Goal: Task Accomplishment & Management: Manage account settings

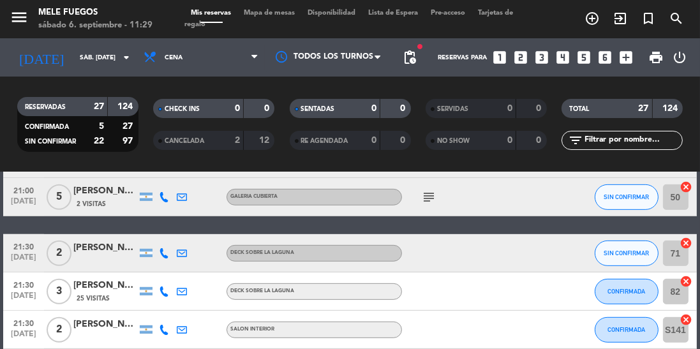
scroll to position [683, 0]
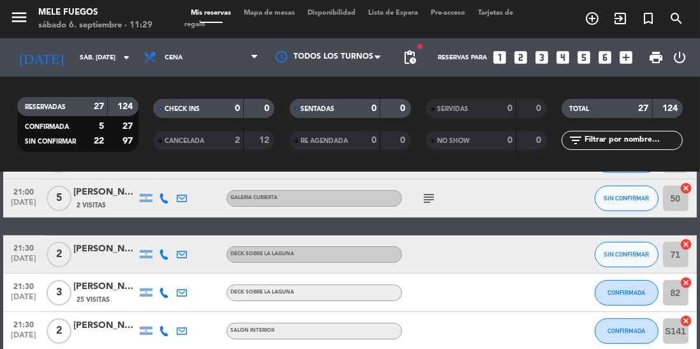
click at [73, 61] on input "sáb. [DATE]" at bounding box center [120, 58] width 94 height 20
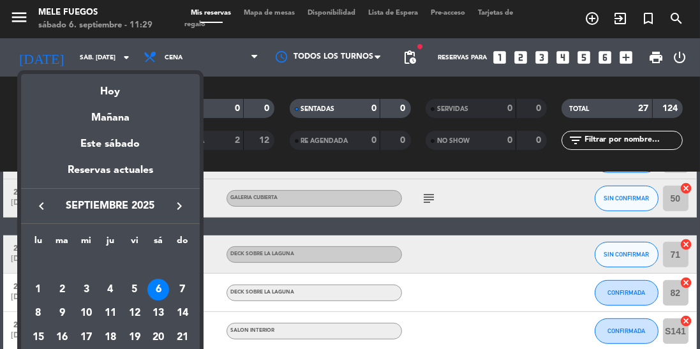
click at [177, 56] on div at bounding box center [350, 174] width 700 height 349
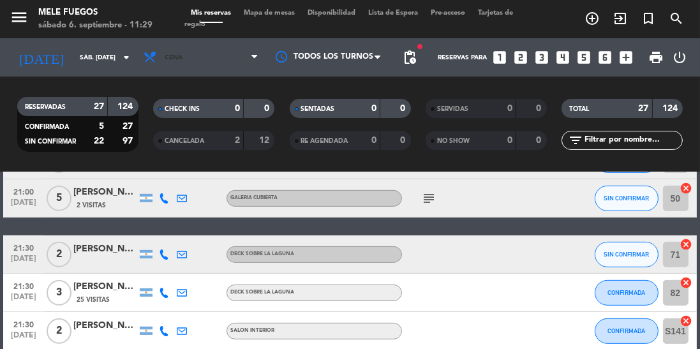
click at [199, 56] on span "Cena" at bounding box center [201, 57] width 128 height 28
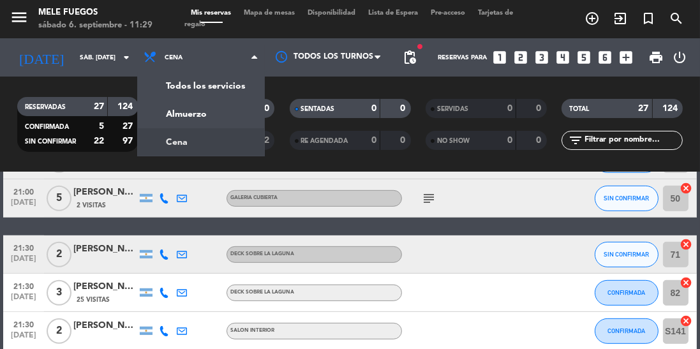
click at [193, 123] on div "menu Mele Fuegos sábado 6. septiembre - 11:29 Mis reservas Mapa de mesas Dispon…" at bounding box center [350, 86] width 700 height 172
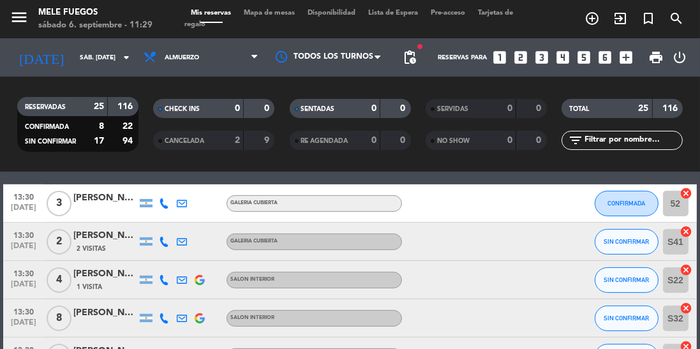
scroll to position [488, 0]
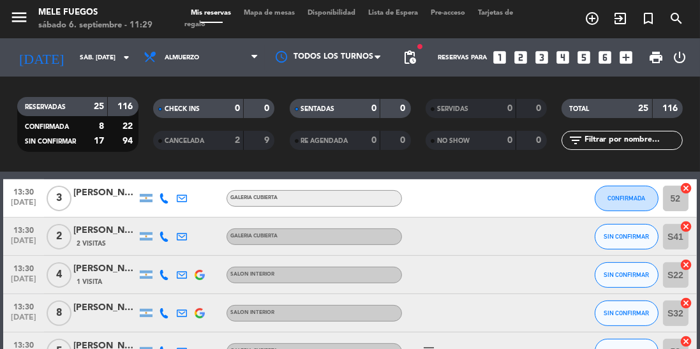
click at [264, 11] on span "Mapa de mesas" at bounding box center [270, 13] width 64 height 7
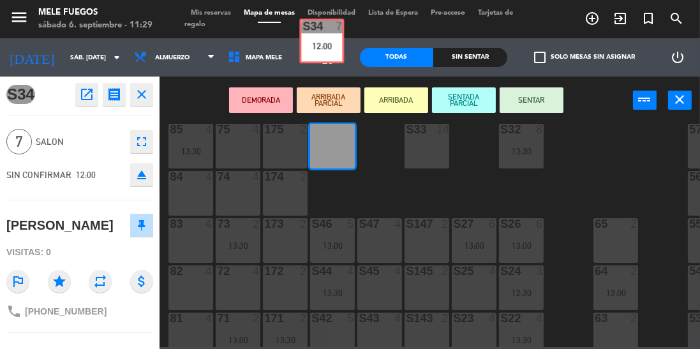
scroll to position [110, 0]
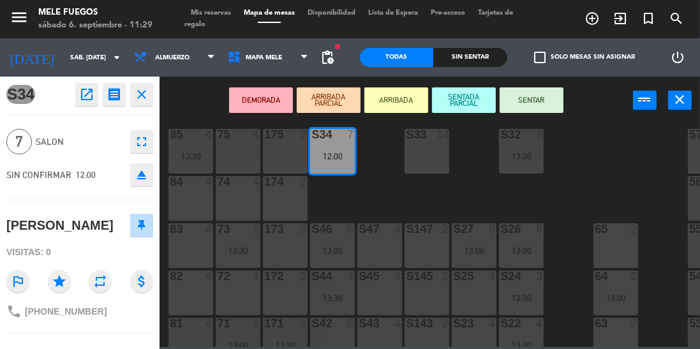
click at [336, 204] on div "100 10 13:00 101 8 12:00 102 8 103 8 104 10 13:00 S32 8 13:30 S33 14 S34 7 12:0…" at bounding box center [434, 235] width 534 height 225
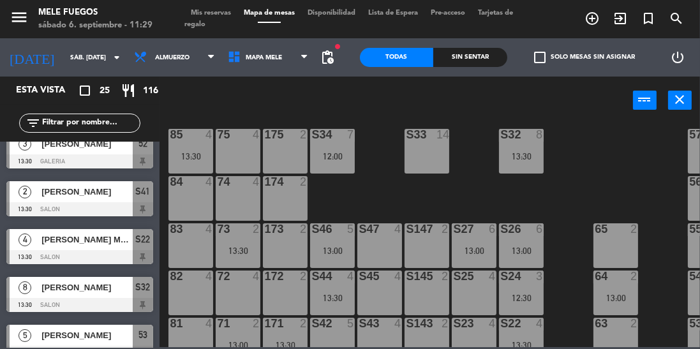
scroll to position [496, 0]
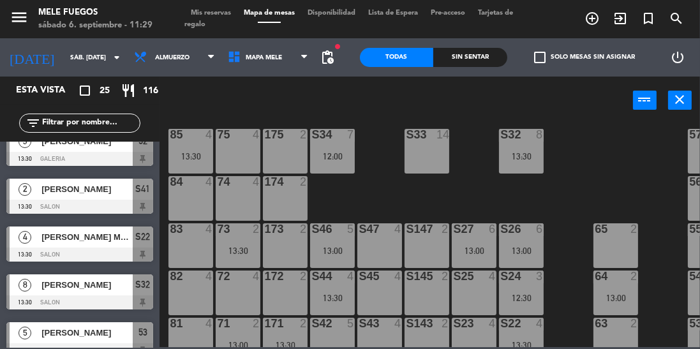
click at [68, 119] on input "text" at bounding box center [90, 123] width 99 height 14
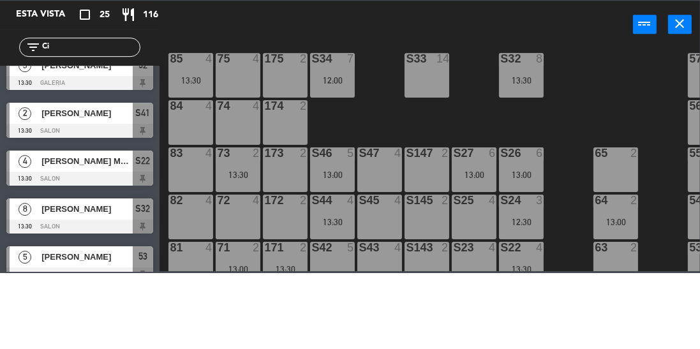
scroll to position [0, 0]
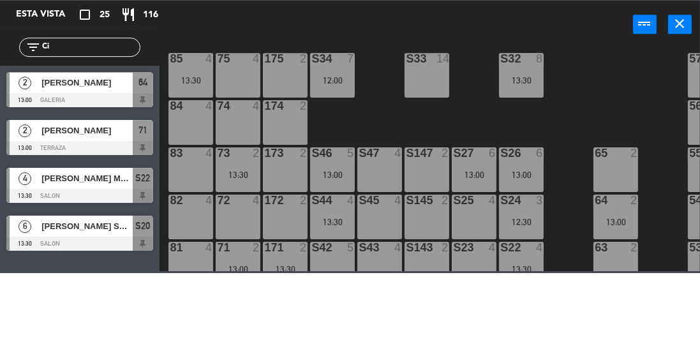
type input "Cin"
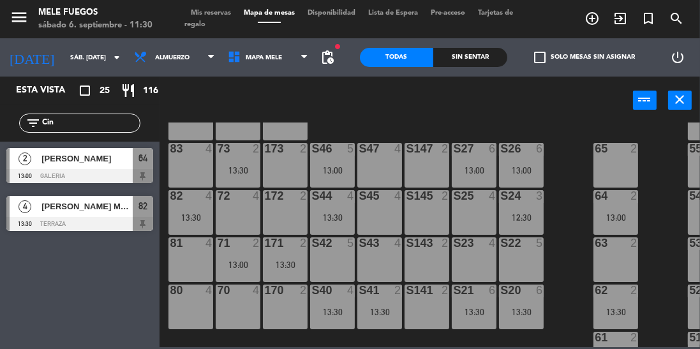
scroll to position [188, 0]
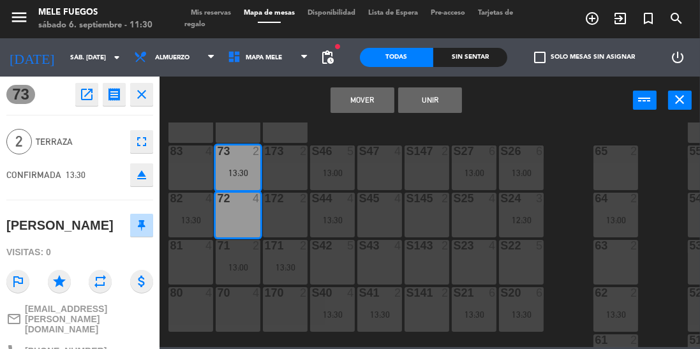
click at [366, 100] on button "Mover" at bounding box center [363, 100] width 64 height 26
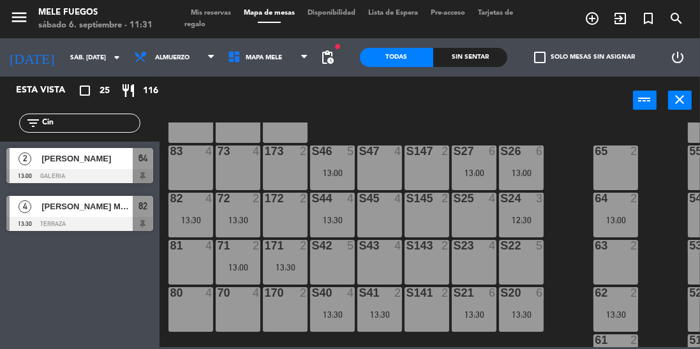
click at [562, 151] on div "100 10 13:00 101 8 12:00 102 8 103 8 104 10 13:00 S32 8 13:30 S33 14 S34 7 12:0…" at bounding box center [434, 235] width 534 height 225
click at [64, 59] on input "sáb. [DATE]" at bounding box center [111, 58] width 94 height 20
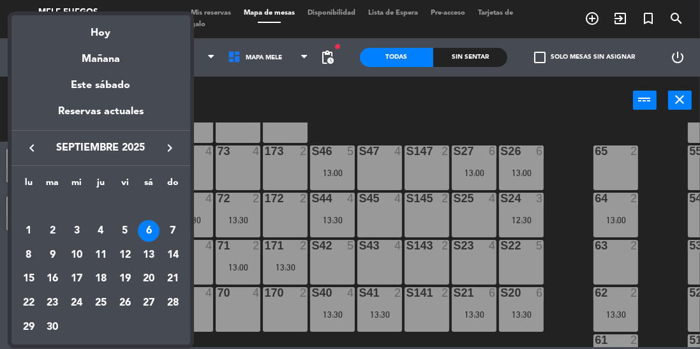
click at [225, 94] on div at bounding box center [350, 174] width 700 height 349
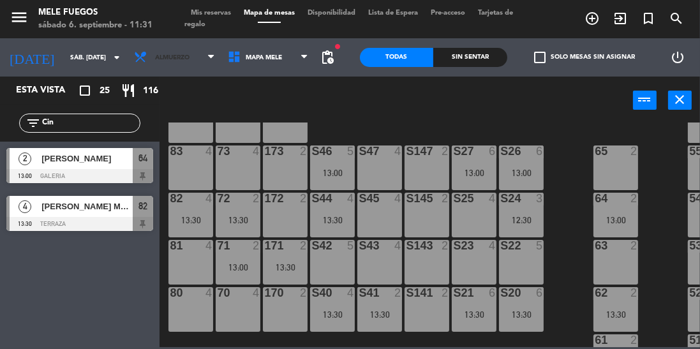
click at [172, 63] on span "Almuerzo" at bounding box center [175, 57] width 94 height 28
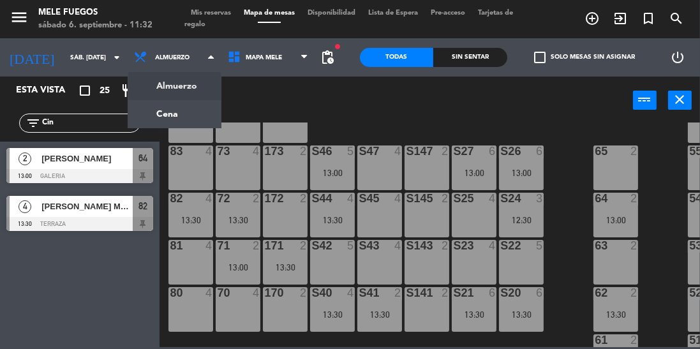
click at [162, 112] on ng-component "menu Mele Fuegos sábado 6. septiembre - 11:32 Mis reservas Mapa de mesas Dispon…" at bounding box center [350, 173] width 700 height 347
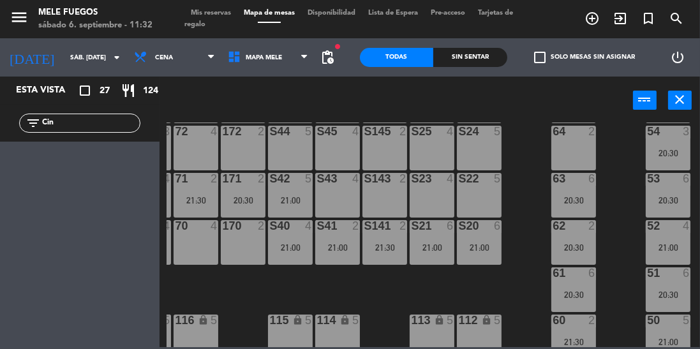
scroll to position [252, 42]
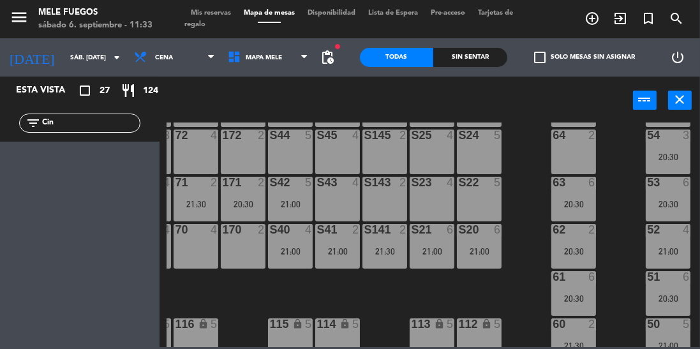
click at [79, 63] on input "sáb. [DATE]" at bounding box center [111, 58] width 94 height 20
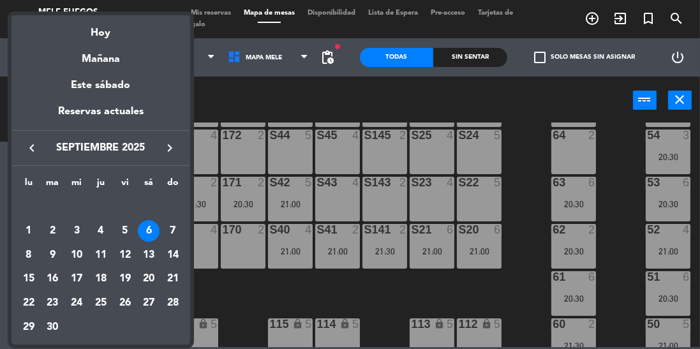
click at [174, 229] on div "7" at bounding box center [173, 231] width 22 height 22
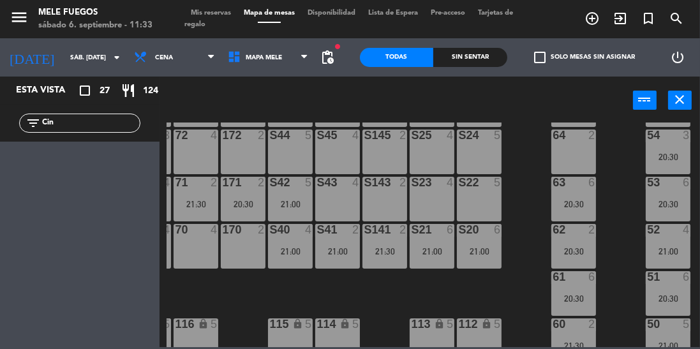
type input "dom. [DATE]"
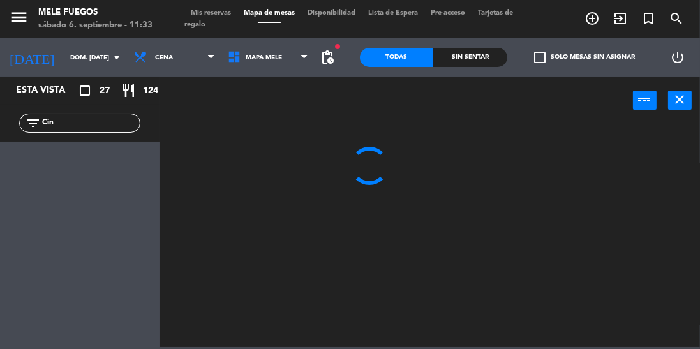
scroll to position [0, 0]
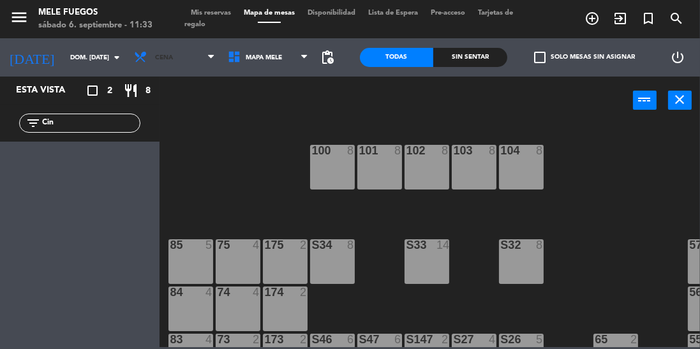
click at [174, 54] on span "Cena" at bounding box center [175, 57] width 94 height 28
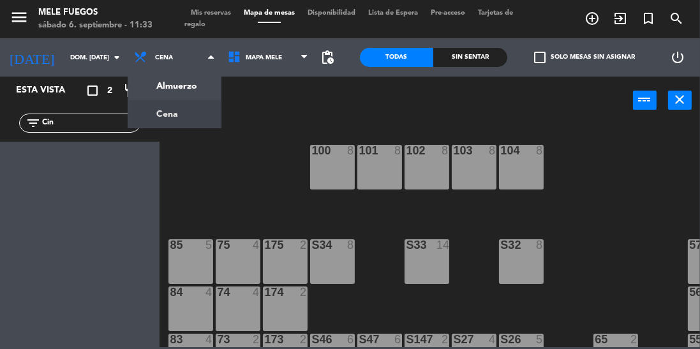
click at [183, 85] on ng-component "menu Mele Fuegos sábado 6. septiembre - 11:33 Mis reservas Mapa de mesas Dispon…" at bounding box center [350, 173] width 700 height 347
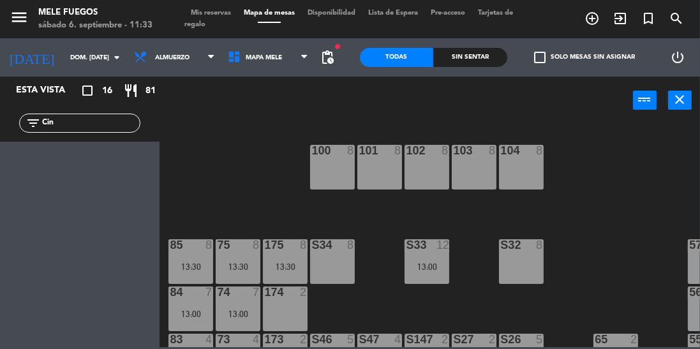
click at [60, 128] on input "Cin" at bounding box center [90, 123] width 99 height 14
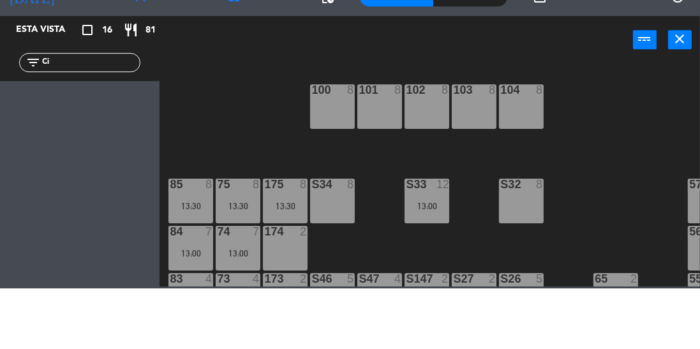
type input "C"
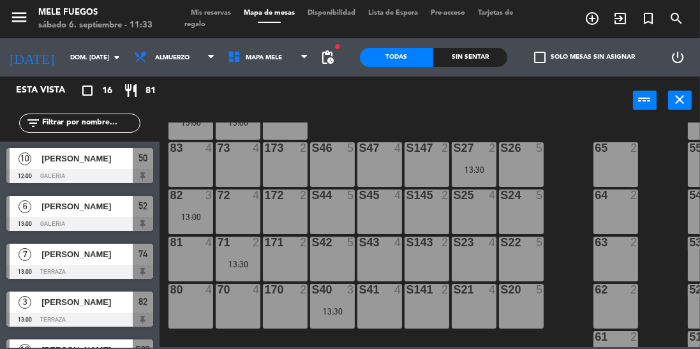
scroll to position [189, 0]
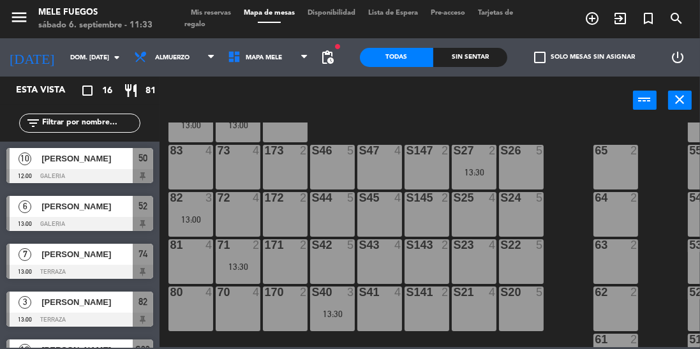
click at [322, 56] on span "pending_actions" at bounding box center [328, 57] width 15 height 15
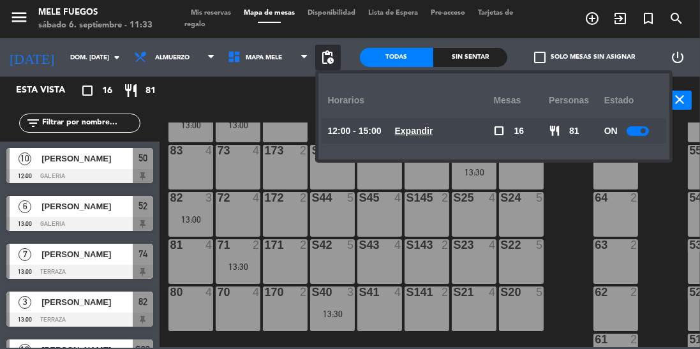
click at [407, 126] on u "Expandir" at bounding box center [414, 131] width 38 height 10
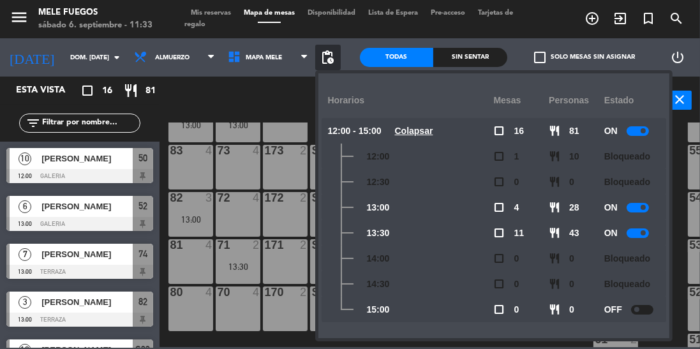
click at [328, 52] on span "pending_actions" at bounding box center [328, 57] width 15 height 15
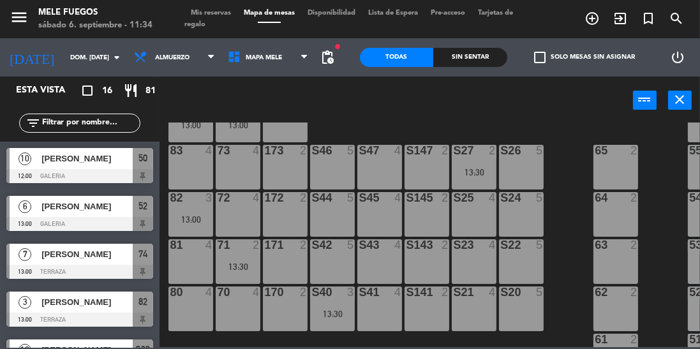
click at [64, 57] on input "dom. [DATE]" at bounding box center [111, 58] width 94 height 20
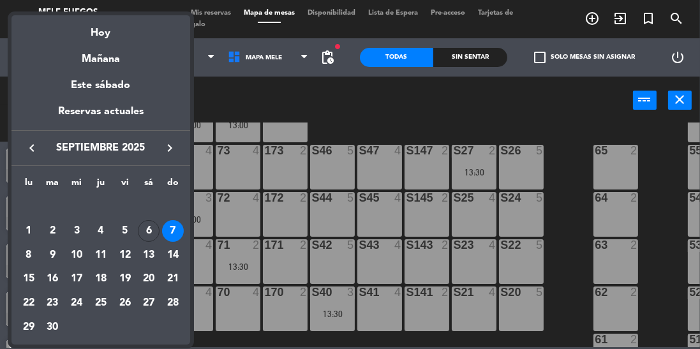
click at [152, 238] on div "6" at bounding box center [149, 231] width 22 height 22
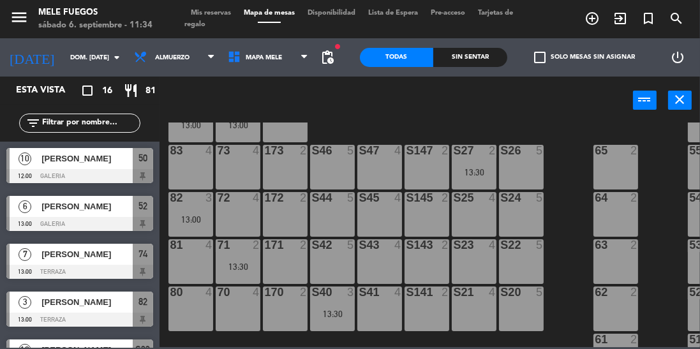
type input "sáb. [DATE]"
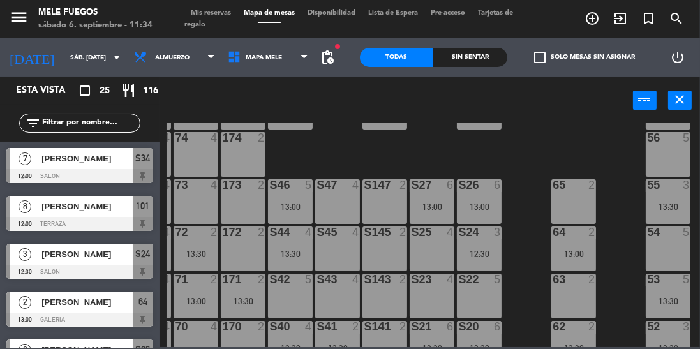
scroll to position [154, 42]
